Goal: Task Accomplishment & Management: Manage account settings

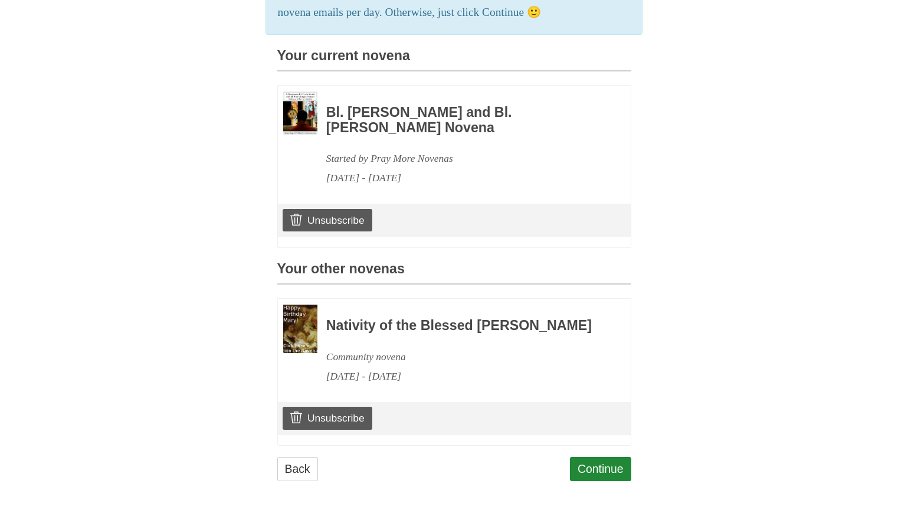
scroll to position [303, 0]
click at [332, 416] on link "Unsubscribe" at bounding box center [327, 417] width 89 height 22
click at [329, 417] on link "Unsubscribe" at bounding box center [327, 417] width 89 height 22
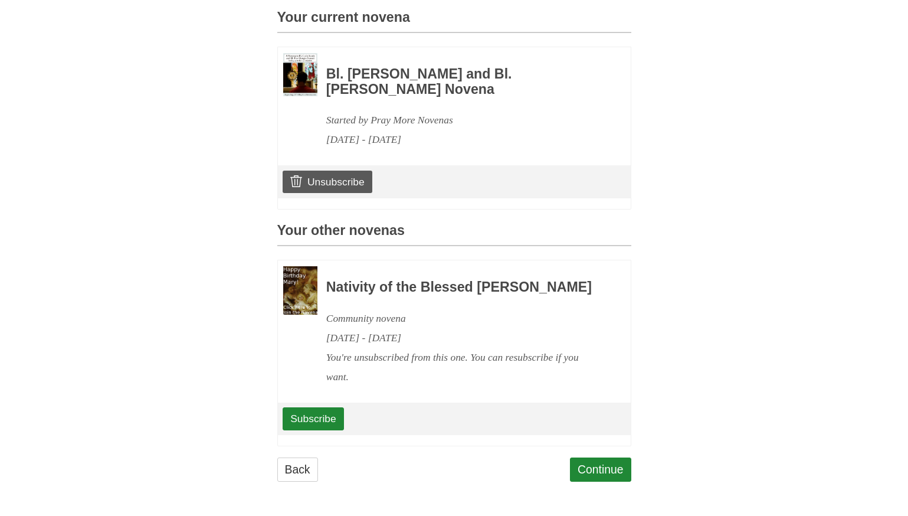
scroll to position [342, 0]
